Goal: Information Seeking & Learning: Learn about a topic

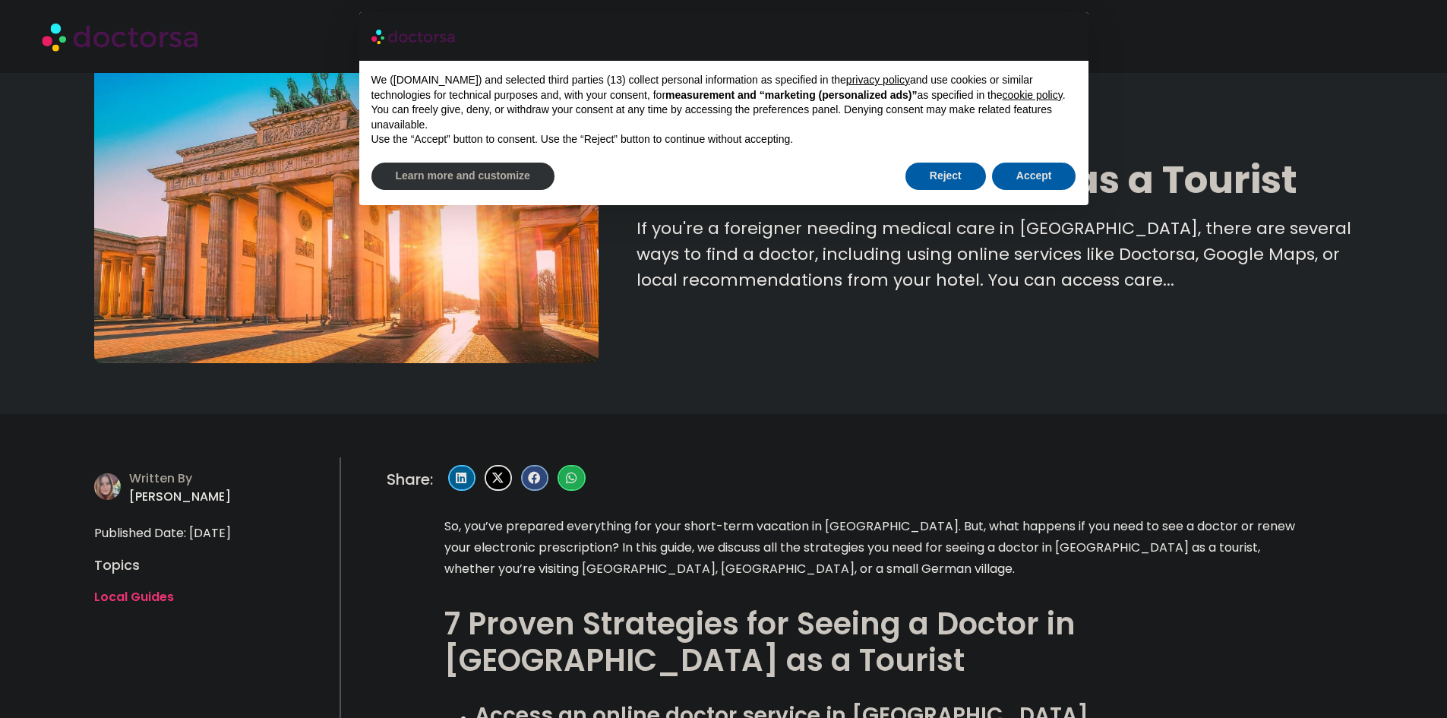
scroll to position [76, 0]
click at [1010, 173] on button "Accept" at bounding box center [1034, 176] width 84 height 27
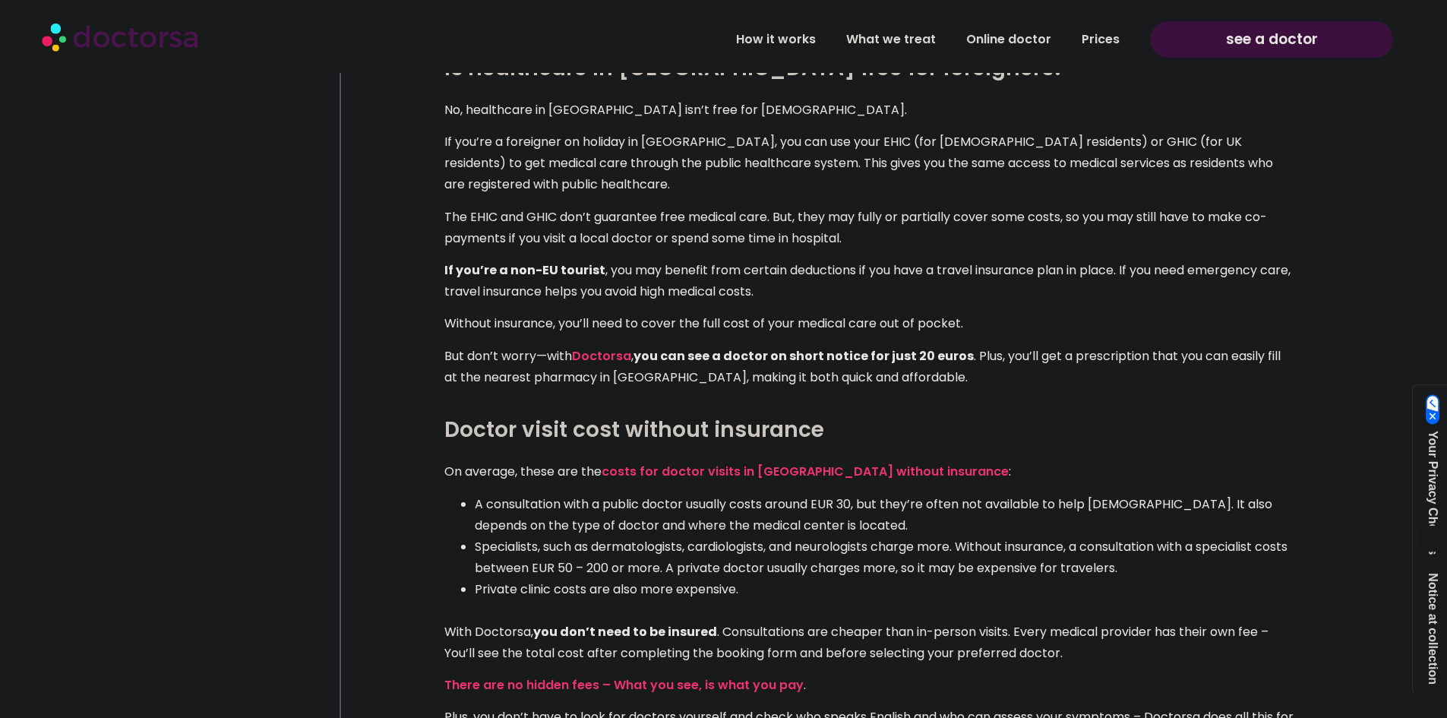
scroll to position [1216, 0]
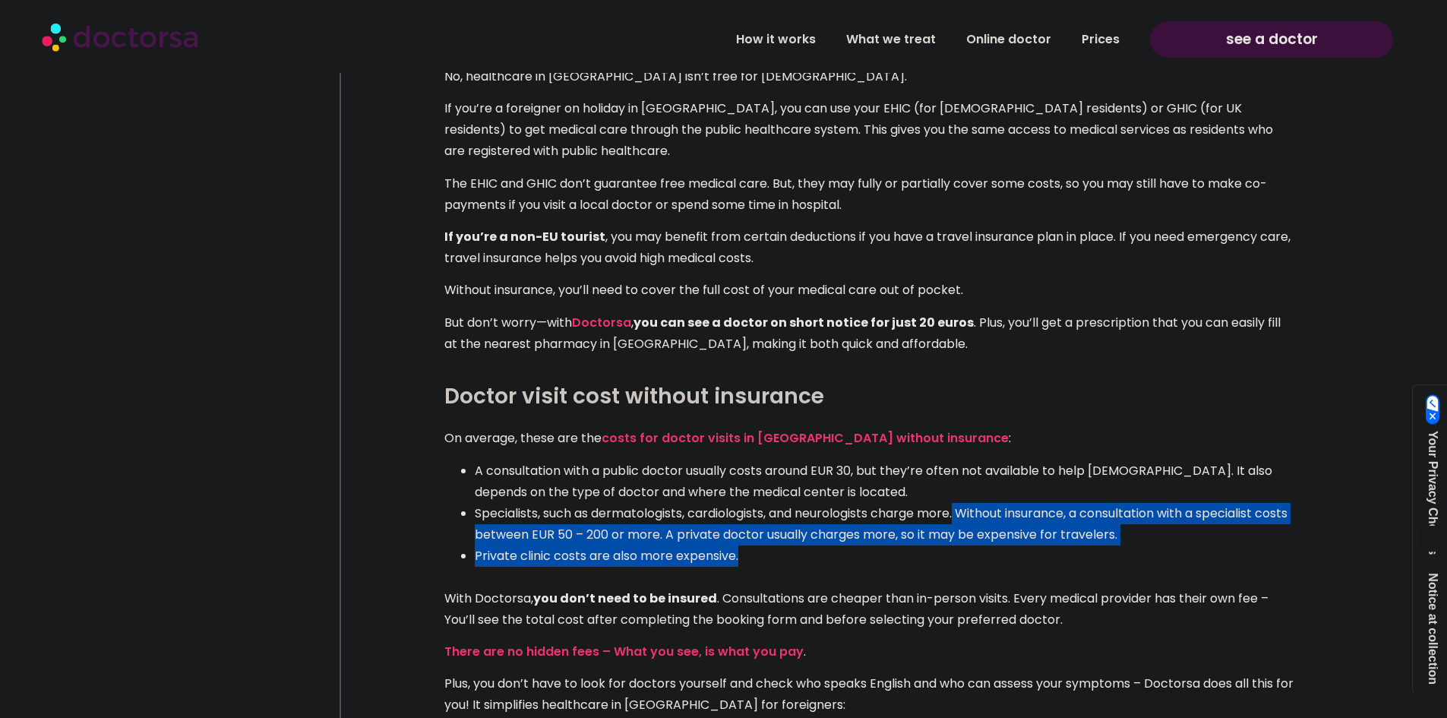
drag, startPoint x: 964, startPoint y: 454, endPoint x: 1202, endPoint y: 487, distance: 240.2
click at [1202, 487] on ul "A consultation with a public doctor usually costs around EUR 30, but they’re of…" at bounding box center [870, 524] width 851 height 128
click at [1202, 546] on li "Private clinic costs are also more expensive." at bounding box center [885, 567] width 821 height 43
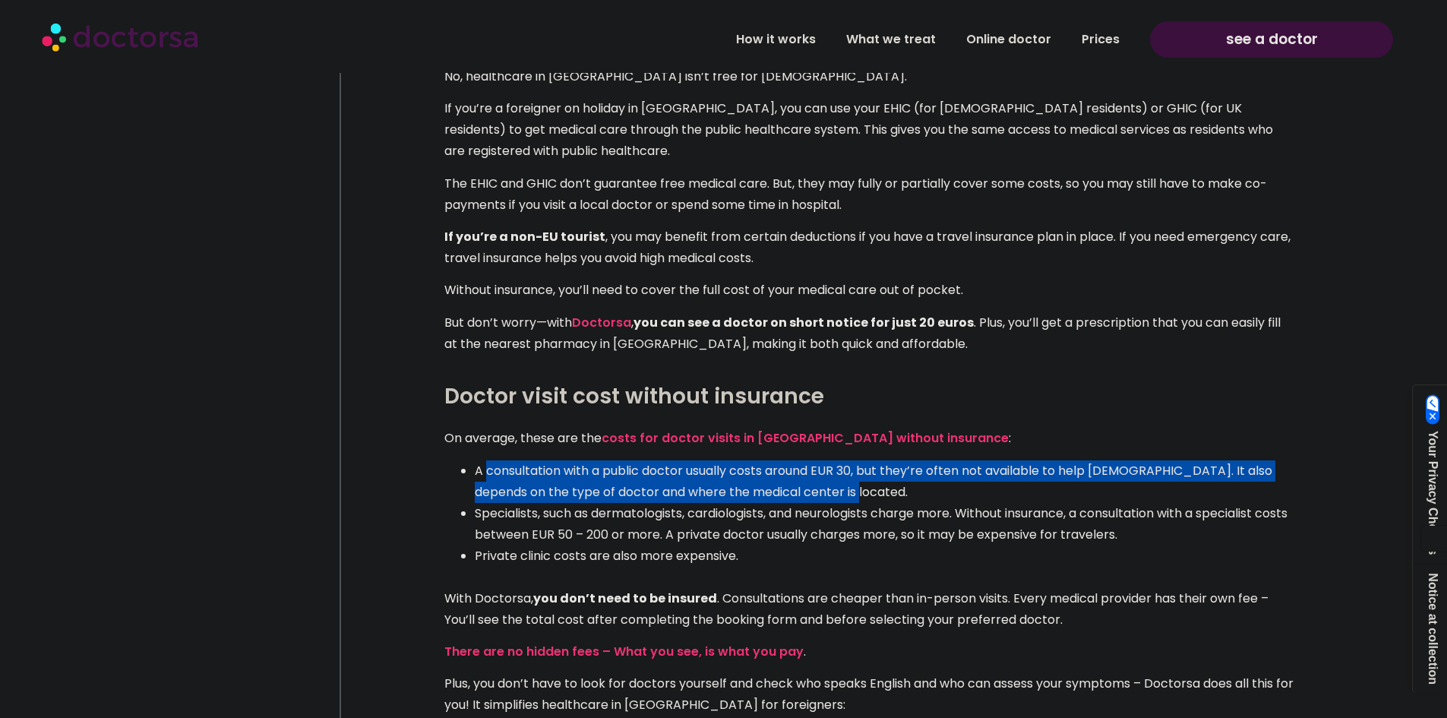
drag, startPoint x: 485, startPoint y: 416, endPoint x: 1267, endPoint y: 426, distance: 782.7
click at [1267, 460] on li "A consultation with a public doctor usually costs around EUR 30, but they’re of…" at bounding box center [885, 481] width 821 height 43
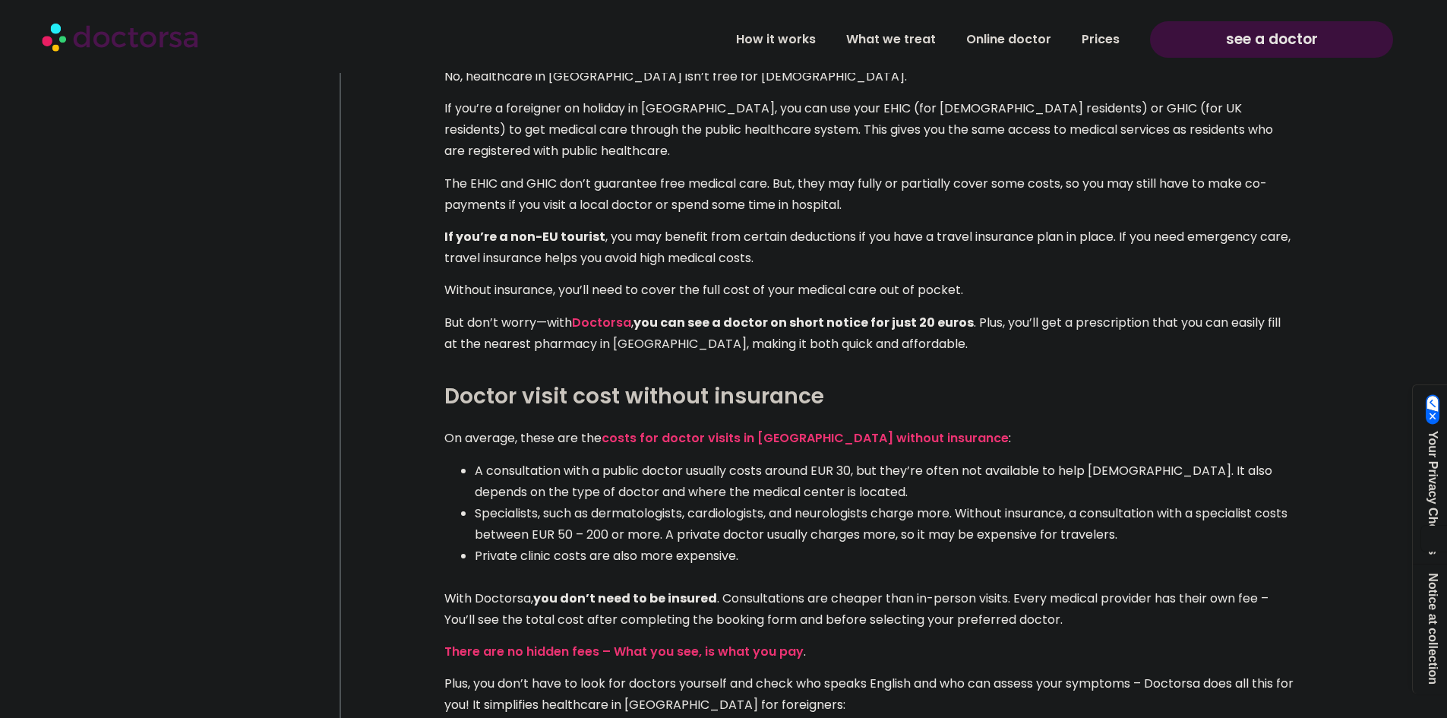
click at [1255, 503] on li "Specialists, such as dermatologists, cardiologists, and neurologists charge mor…" at bounding box center [885, 524] width 821 height 43
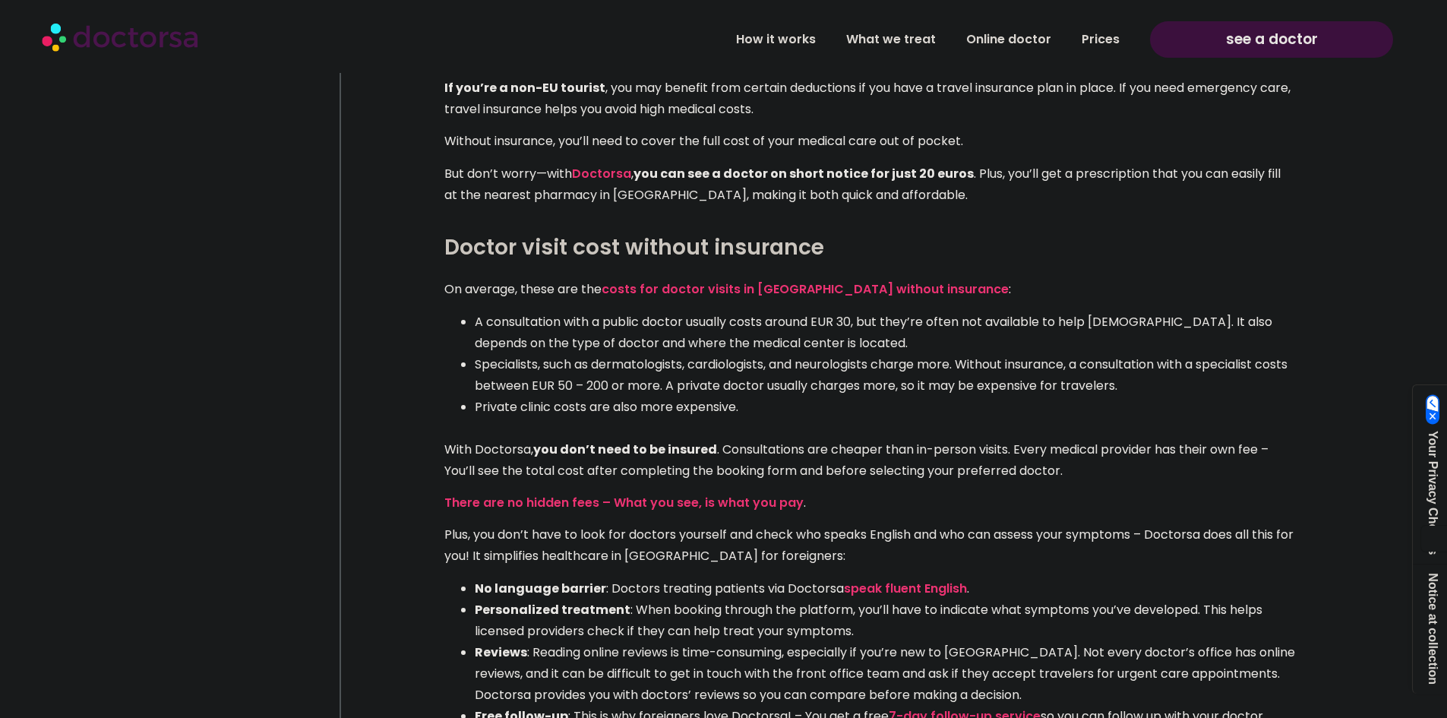
scroll to position [1368, 0]
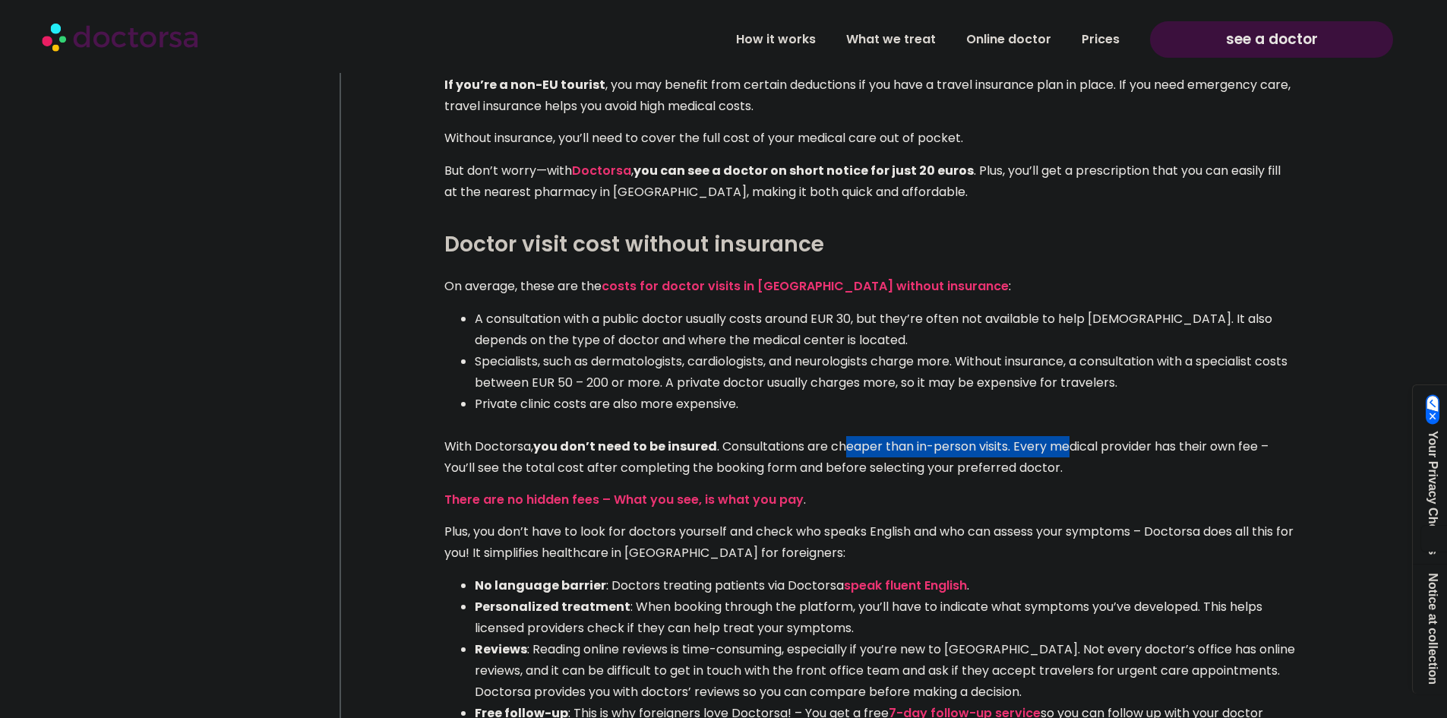
drag, startPoint x: 909, startPoint y: 395, endPoint x: 1069, endPoint y: 392, distance: 160.4
click at [1069, 436] on p "With Doctorsa, you don’t need to be insured . Consultations are cheaper than in…" at bounding box center [870, 457] width 851 height 43
click at [1149, 489] on p "There are no hidden fees – What you see, is what you pay ." at bounding box center [870, 499] width 851 height 21
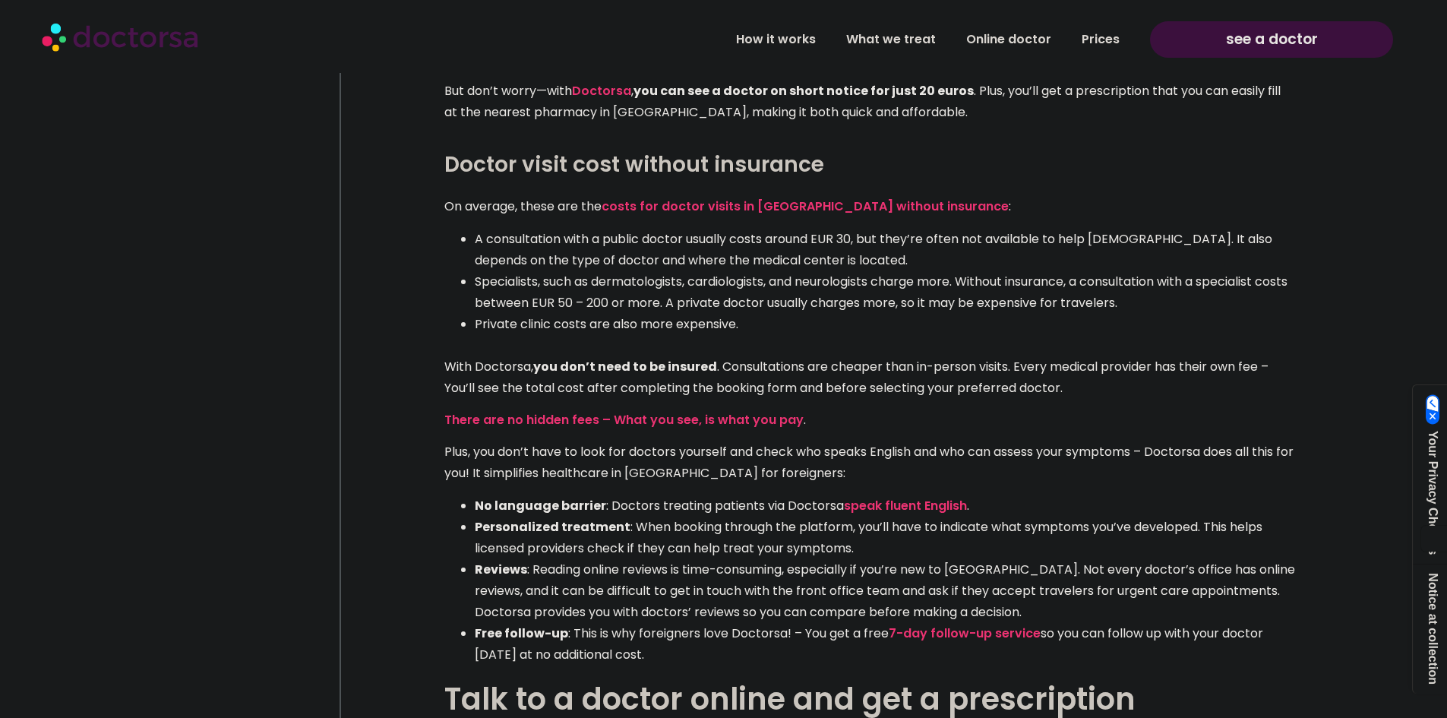
scroll to position [1520, 0]
